Goal: Task Accomplishment & Management: Complete application form

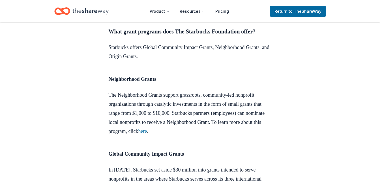
scroll to position [463, 0]
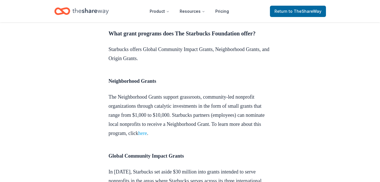
click at [147, 136] on link "here" at bounding box center [142, 133] width 9 height 6
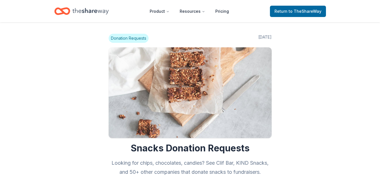
click at [130, 38] on span "Donation Requests" at bounding box center [129, 38] width 40 height 9
click at [312, 11] on span "to TheShareWay" at bounding box center [305, 11] width 33 height 5
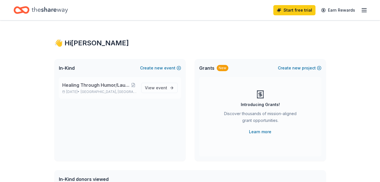
click at [103, 86] on span "Healing Through Humor/Laughter is the Best Medicine" at bounding box center [96, 85] width 68 height 7
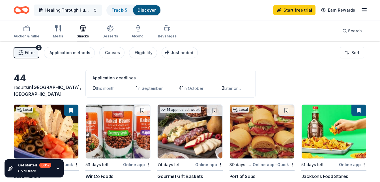
click at [62, 12] on span "Healing Through Humor/Laughter is the Best Medicine" at bounding box center [67, 10] width 45 height 7
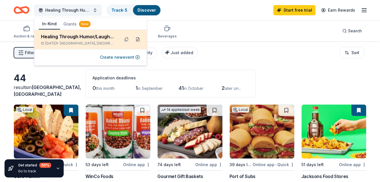
click at [136, 38] on button at bounding box center [137, 39] width 9 height 9
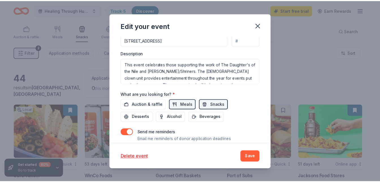
scroll to position [184, 0]
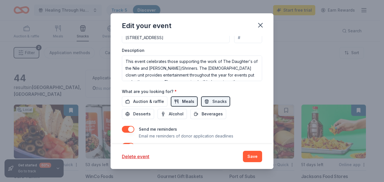
click at [172, 102] on button "Meals" at bounding box center [184, 101] width 27 height 10
click at [152, 103] on span "Auction & raffle" at bounding box center [148, 101] width 31 height 7
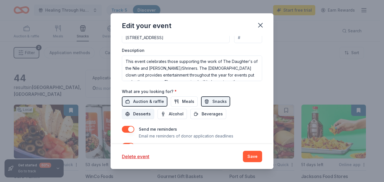
click at [145, 116] on span "Desserts" at bounding box center [142, 113] width 18 height 7
click at [256, 155] on button "Save" at bounding box center [252, 156] width 19 height 11
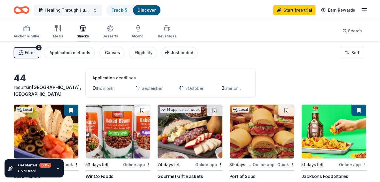
click at [108, 54] on div "Causes" at bounding box center [112, 52] width 15 height 7
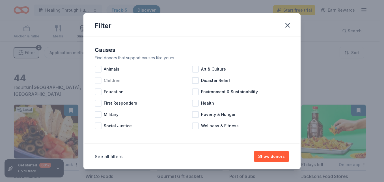
click at [100, 82] on div at bounding box center [98, 80] width 7 height 7
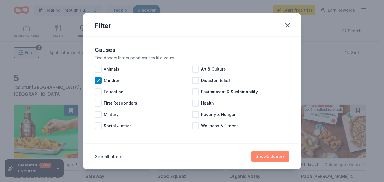
click at [271, 153] on button "Show 5 donors" at bounding box center [270, 156] width 38 height 11
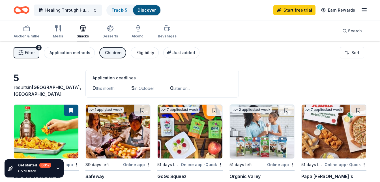
click at [138, 56] on button "Eligibility" at bounding box center [145, 52] width 28 height 11
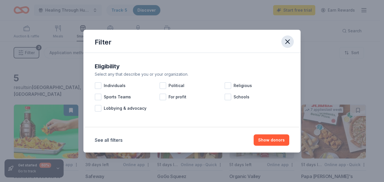
click at [286, 40] on icon "button" at bounding box center [288, 42] width 4 height 4
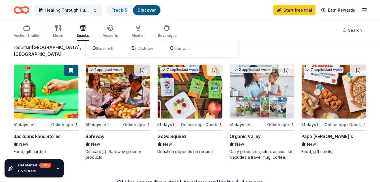
scroll to position [38, 0]
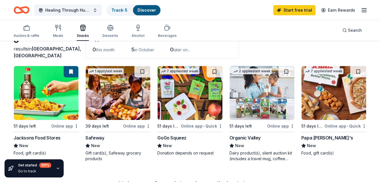
click at [47, 139] on div "Jacksons Food Stores" at bounding box center [37, 137] width 47 height 7
click at [91, 137] on div "Safeway" at bounding box center [94, 137] width 19 height 7
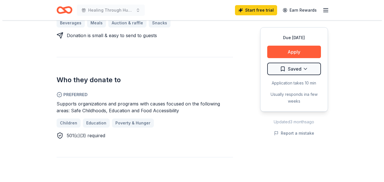
scroll to position [269, 0]
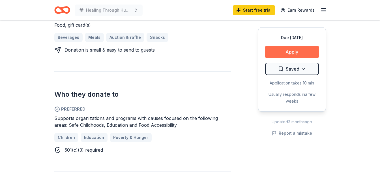
click at [295, 52] on button "Apply" at bounding box center [292, 52] width 54 height 12
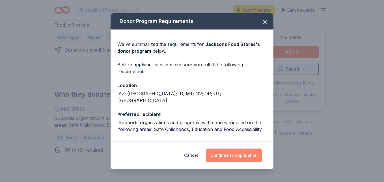
click at [240, 157] on button "Continue to application" at bounding box center [234, 155] width 56 height 14
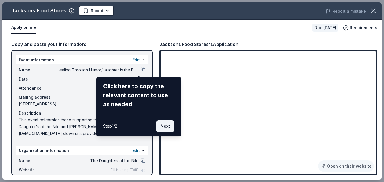
click at [165, 127] on button "Next" at bounding box center [165, 125] width 18 height 11
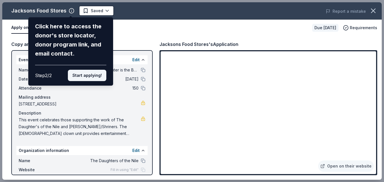
click at [93, 75] on button "Start applying!" at bounding box center [87, 75] width 38 height 11
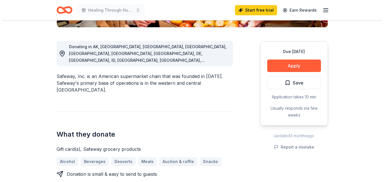
scroll to position [146, 0]
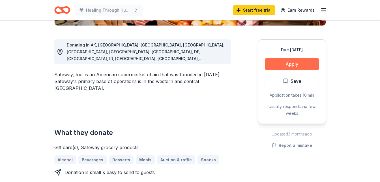
click at [302, 64] on button "Apply" at bounding box center [292, 64] width 54 height 12
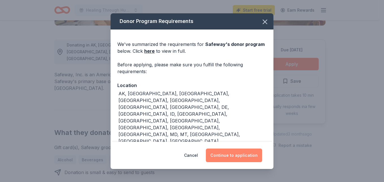
click at [227, 155] on button "Continue to application" at bounding box center [234, 155] width 56 height 14
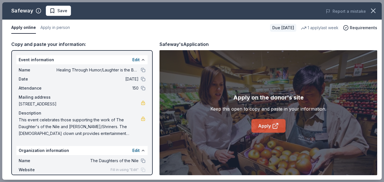
click at [274, 126] on icon at bounding box center [275, 125] width 7 height 7
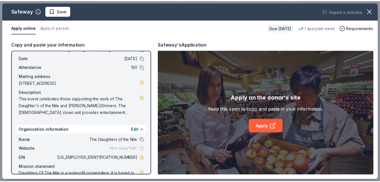
scroll to position [37, 0]
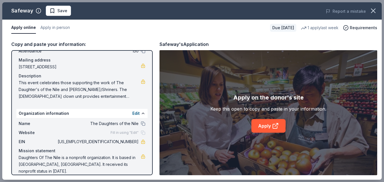
drag, startPoint x: 384, startPoint y: 74, endPoint x: 381, endPoint y: 91, distance: 17.2
click at [380, 91] on div "Safeway Save Report a mistake Apply online Apply in person Due [DATE] 1 apply l…" at bounding box center [192, 91] width 384 height 182
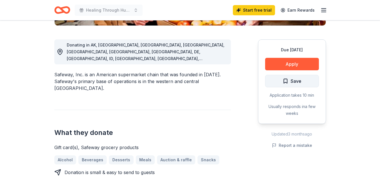
click at [288, 83] on span "Save" at bounding box center [292, 80] width 19 height 7
